Goal: Task Accomplishment & Management: Complete application form

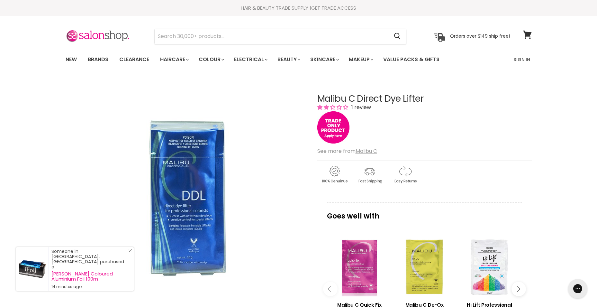
click at [131, 252] on line "Close Icon" at bounding box center [130, 250] width 3 height 3
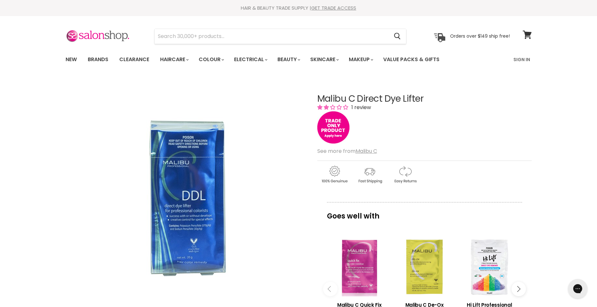
click at [282, 261] on div "Click or scroll to zoom Tap or pinch to zoom" at bounding box center [186, 198] width 240 height 240
click at [333, 124] on img "Main content" at bounding box center [334, 127] width 32 height 32
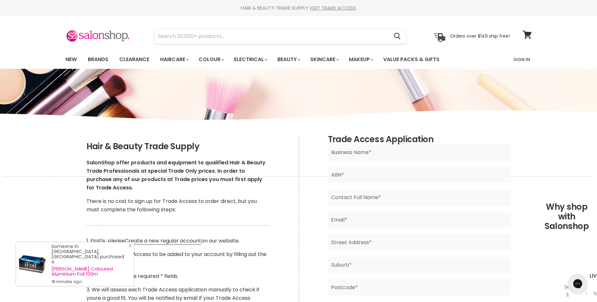
click at [131, 247] on line "Close Icon" at bounding box center [130, 245] width 3 height 3
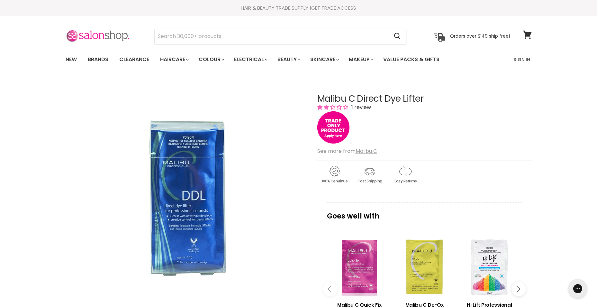
click at [109, 34] on img at bounding box center [98, 37] width 64 height 14
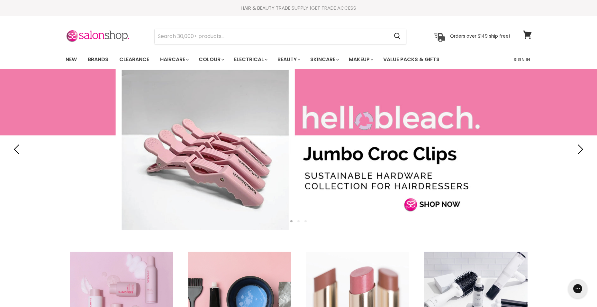
click at [330, 7] on link "GET TRADE ACCESS" at bounding box center [333, 8] width 45 height 7
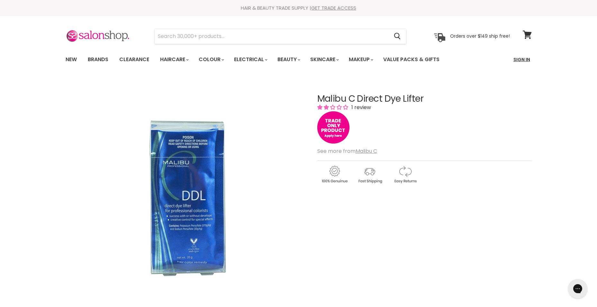
click at [520, 59] on link "Sign In" at bounding box center [522, 60] width 24 height 14
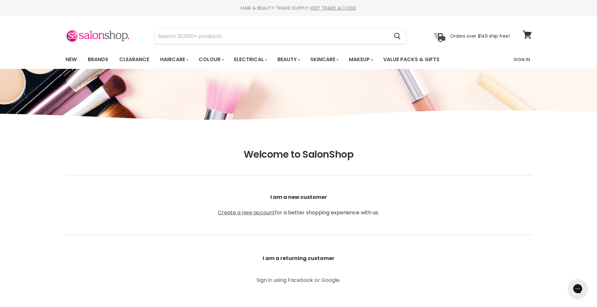
click at [237, 212] on link "Create a new account" at bounding box center [246, 212] width 57 height 7
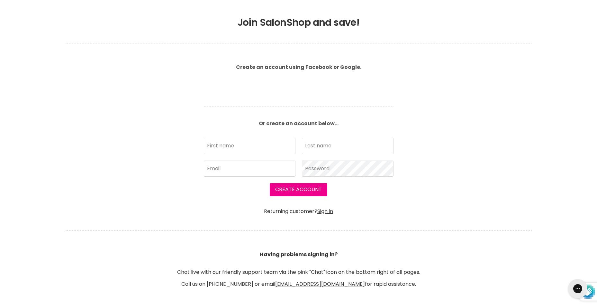
click at [223, 148] on input "First name" at bounding box center [250, 146] width 92 height 16
type input "[PERSON_NAME]"
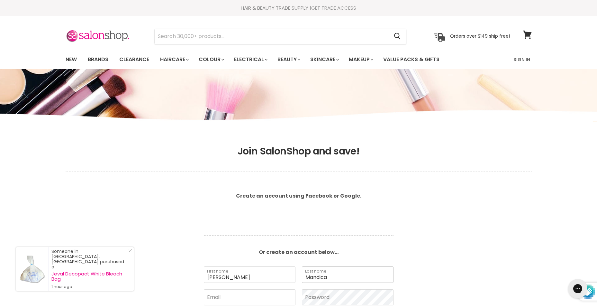
type input "Mandica"
click at [331, 5] on link "GET TRADE ACCESS" at bounding box center [333, 8] width 45 height 7
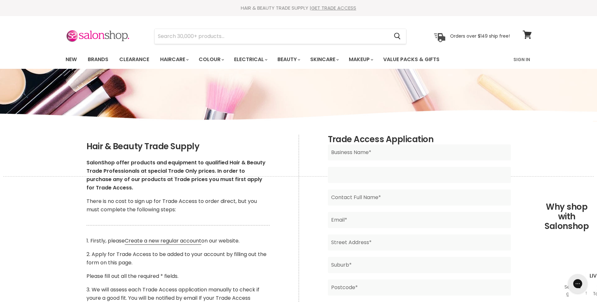
click at [354, 178] on input "Main content" at bounding box center [419, 175] width 183 height 16
type input "36810203275"
click at [350, 197] on input "Main content" at bounding box center [419, 198] width 183 height 16
type input "N"
type input "Sarah Mandica"
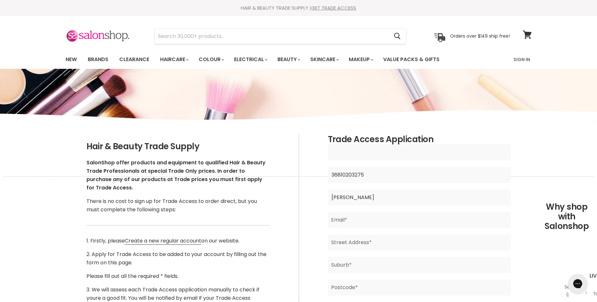
click at [341, 154] on input "Main content" at bounding box center [419, 152] width 183 height 16
type input "Diamond Hasir & Beauty"
drag, startPoint x: 380, startPoint y: 198, endPoint x: 300, endPoint y: 197, distance: 80.8
click at [300, 197] on div "Trade Access Application Diamond Hasir & Beauty Business Name* 36810203275 ABN*…" at bounding box center [419, 273] width 241 height 277
type input "Ninetta Siciliano"
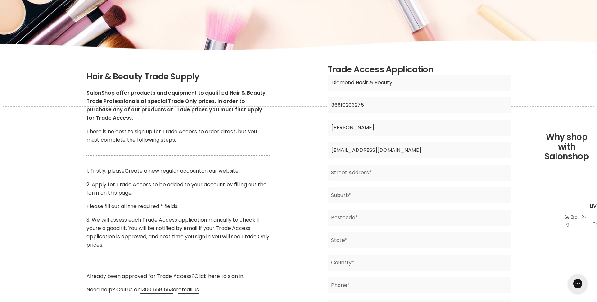
scroll to position [97, 0]
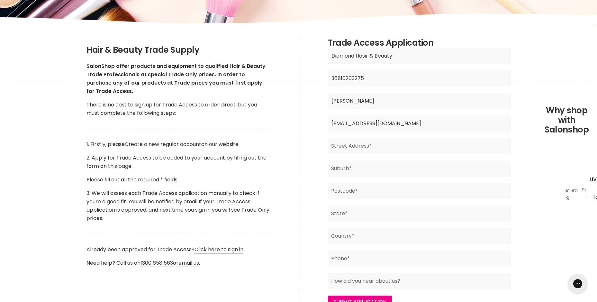
type input "spiritualpath@hotmail.com"
click at [344, 146] on input "Main content" at bounding box center [419, 146] width 183 height 16
type input "31 Walter Street"
type input "Kidman Park"
type input "5025"
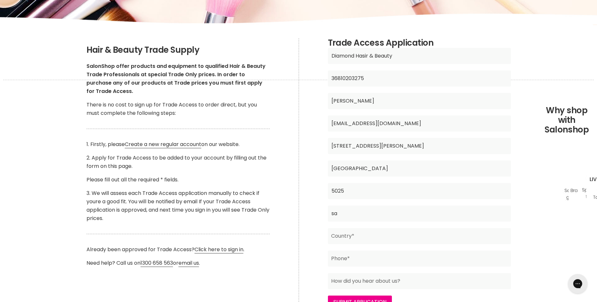
type input "sa"
type input "adelaide"
type input "0400107798"
click at [350, 280] on input "Main content" at bounding box center [419, 281] width 183 height 16
type input "internet"
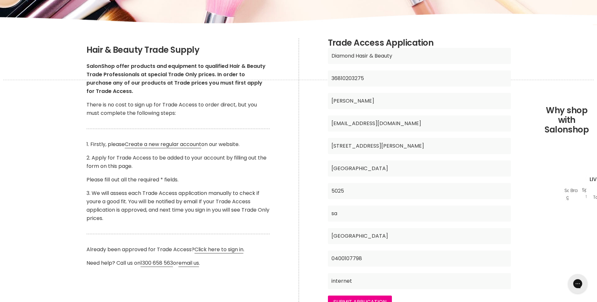
click at [366, 55] on input "Diamond Hasir & Beauty" at bounding box center [419, 56] width 183 height 16
type input "Diamond Hair & Beauty"
drag, startPoint x: 376, startPoint y: 146, endPoint x: 325, endPoint y: 144, distance: 51.5
click at [325, 144] on div "Trade Access Application Diamond Hair & Beauty Business Name* 36810203275 ABN* …" at bounding box center [419, 176] width 241 height 277
type input "Shop 7/116 Diment Road"
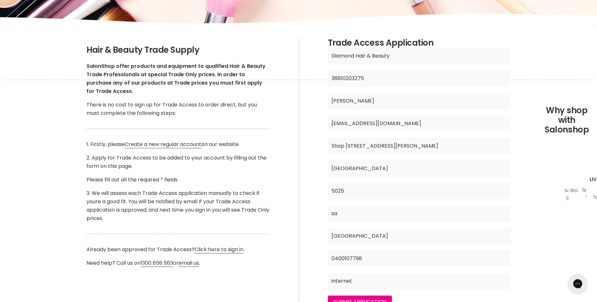
type input "Salisbury North"
type input "5108"
drag, startPoint x: 317, startPoint y: 214, endPoint x: 311, endPoint y: 214, distance: 5.8
click at [311, 214] on div "Trade Access Application Diamond Hair & Beauty Business Name* 36810203275 ABN* …" at bounding box center [419, 176] width 241 height 277
type input "SA"
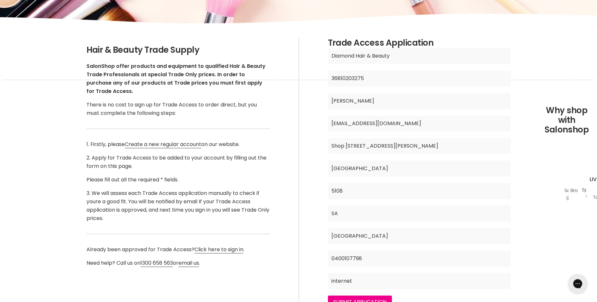
click at [374, 237] on input "Adelaide" at bounding box center [419, 236] width 183 height 16
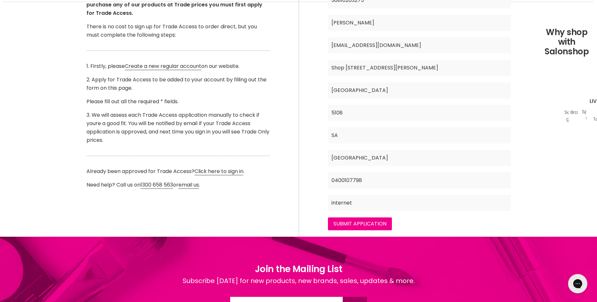
scroll to position [193, 0]
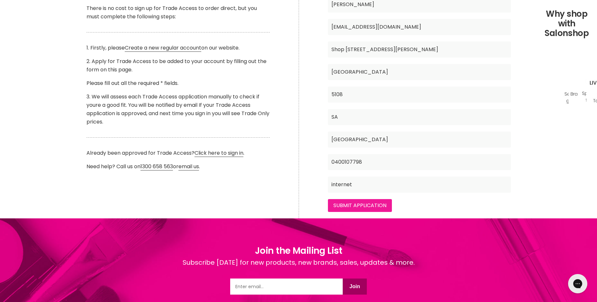
type input "Adelaide"
click at [353, 203] on input "Submit Application" at bounding box center [360, 205] width 64 height 13
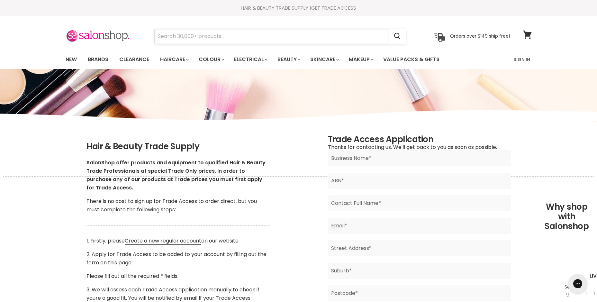
click at [171, 36] on input "Search" at bounding box center [272, 36] width 235 height 15
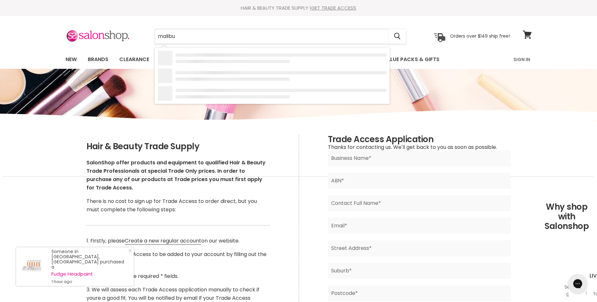
type input "malibuc"
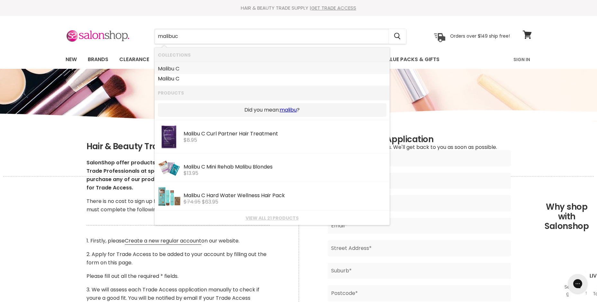
click at [175, 69] on link "Malibu C" at bounding box center [272, 69] width 229 height 10
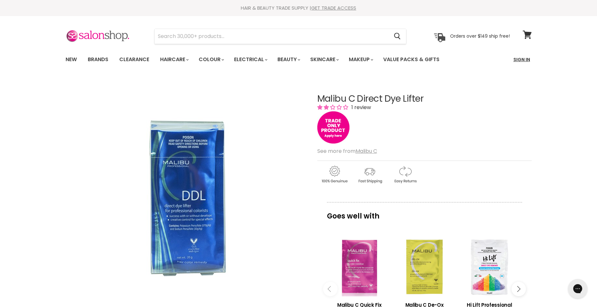
click at [522, 59] on link "Sign In" at bounding box center [522, 60] width 24 height 14
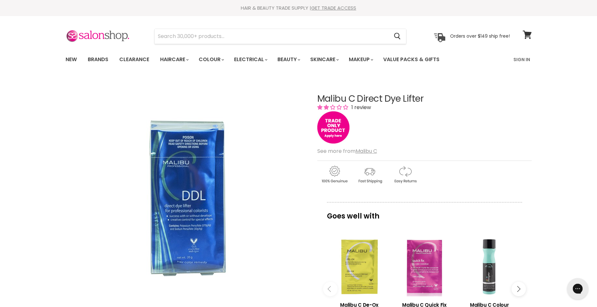
click at [577, 288] on icon "Open gorgias live chat" at bounding box center [578, 288] width 7 height 7
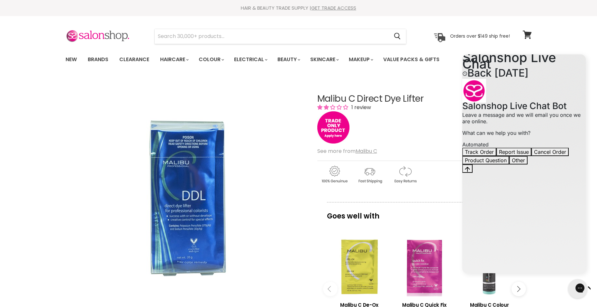
click at [331, 6] on link "GET TRADE ACCESS" at bounding box center [333, 8] width 45 height 7
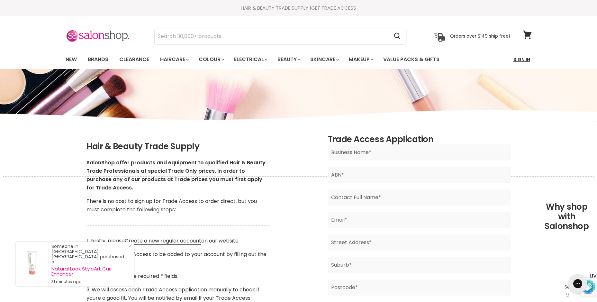
click at [521, 60] on link "Sign In" at bounding box center [522, 60] width 24 height 14
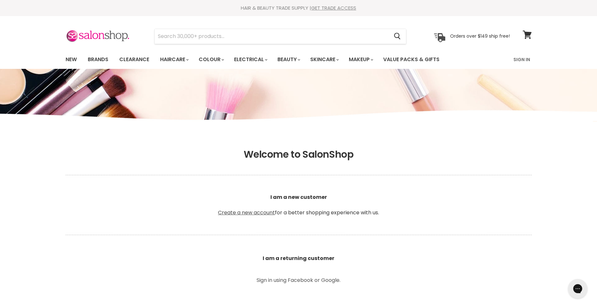
click at [238, 212] on link "Create a new account" at bounding box center [246, 212] width 57 height 7
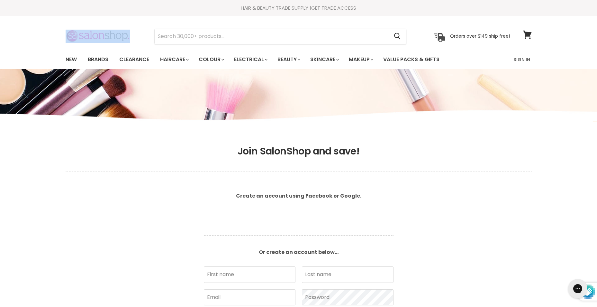
drag, startPoint x: 131, startPoint y: 37, endPoint x: 78, endPoint y: 33, distance: 53.3
click at [78, 33] on div "Cancel Orders over $149 ship free!" at bounding box center [288, 36] width 445 height 15
drag, startPoint x: 78, startPoint y: 33, endPoint x: 91, endPoint y: 36, distance: 12.9
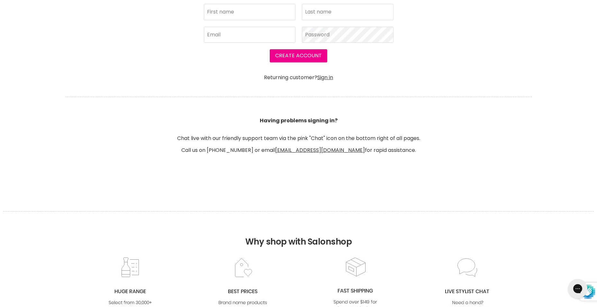
scroll to position [322, 0]
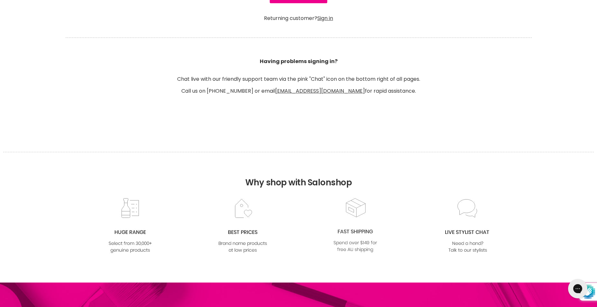
click at [354, 229] on img at bounding box center [355, 225] width 52 height 56
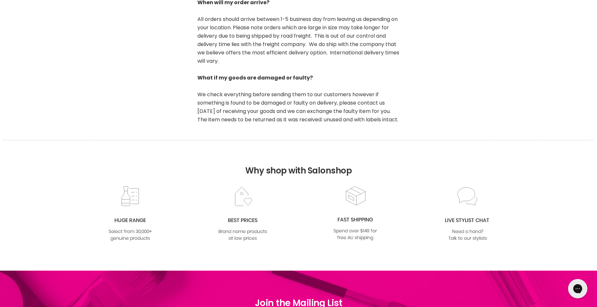
scroll to position [643, 0]
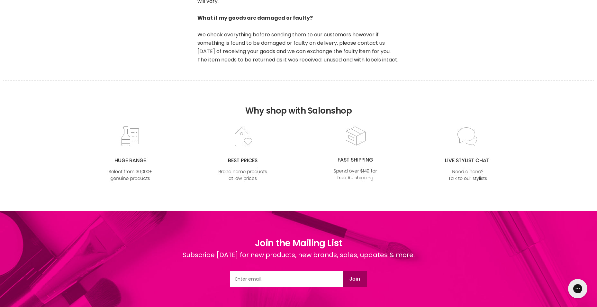
click at [127, 170] on img at bounding box center [130, 154] width 52 height 56
click at [127, 159] on img at bounding box center [130, 154] width 52 height 56
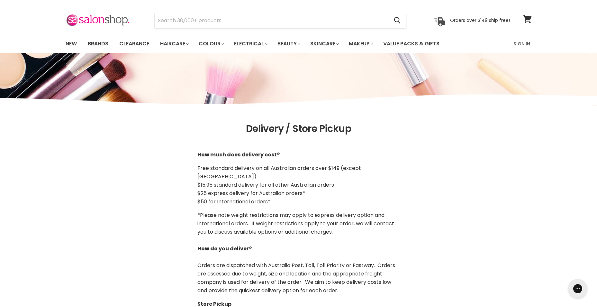
scroll to position [0, 0]
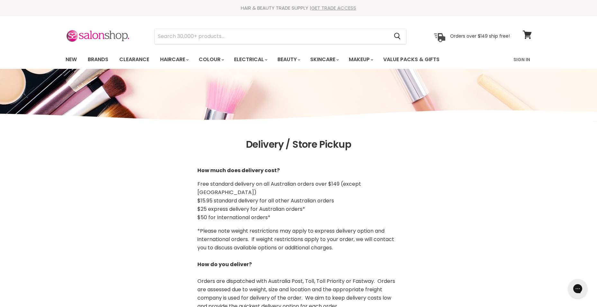
click at [332, 7] on link "GET TRADE ACCESS" at bounding box center [333, 8] width 45 height 7
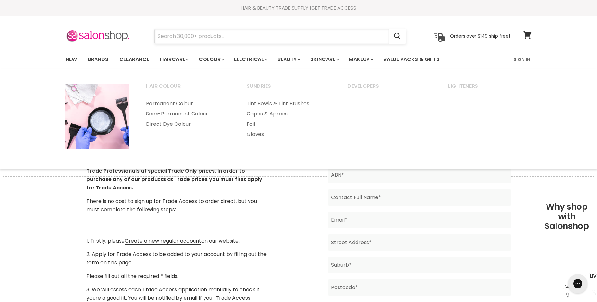
click at [193, 37] on input "Search" at bounding box center [272, 36] width 235 height 15
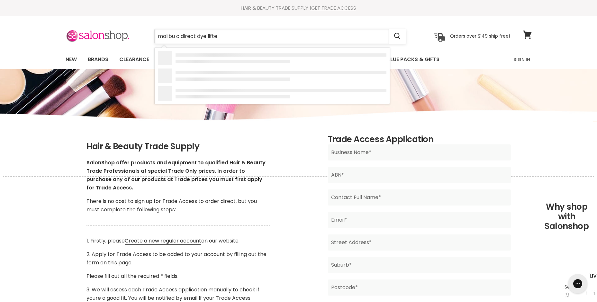
type input "malibu c direct dye lifter"
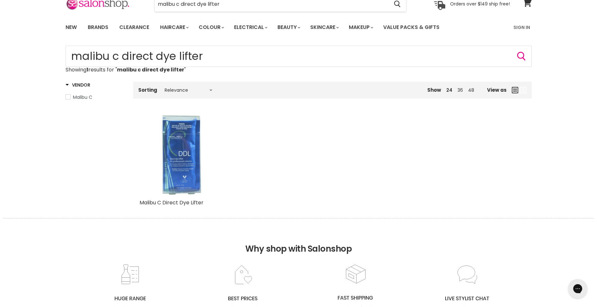
click at [181, 144] on img "Main content" at bounding box center [181, 155] width 82 height 82
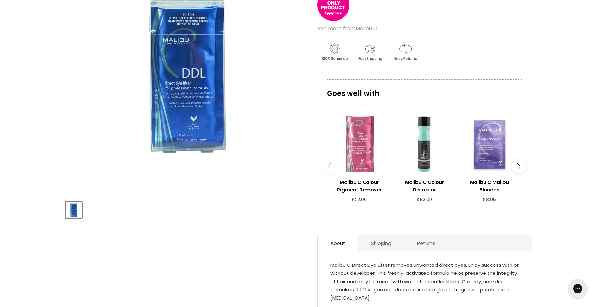
scroll to position [129, 0]
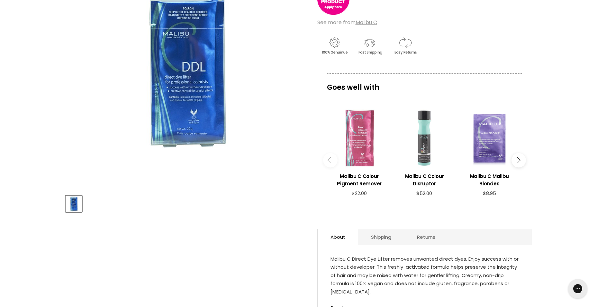
click at [425, 142] on div "Main content" at bounding box center [424, 138] width 59 height 59
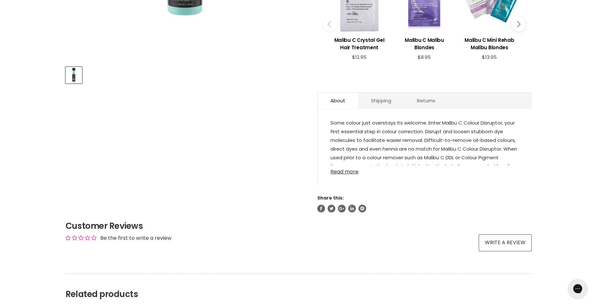
click at [344, 171] on link "Read more" at bounding box center [425, 170] width 189 height 10
